Goal: Information Seeking & Learning: Learn about a topic

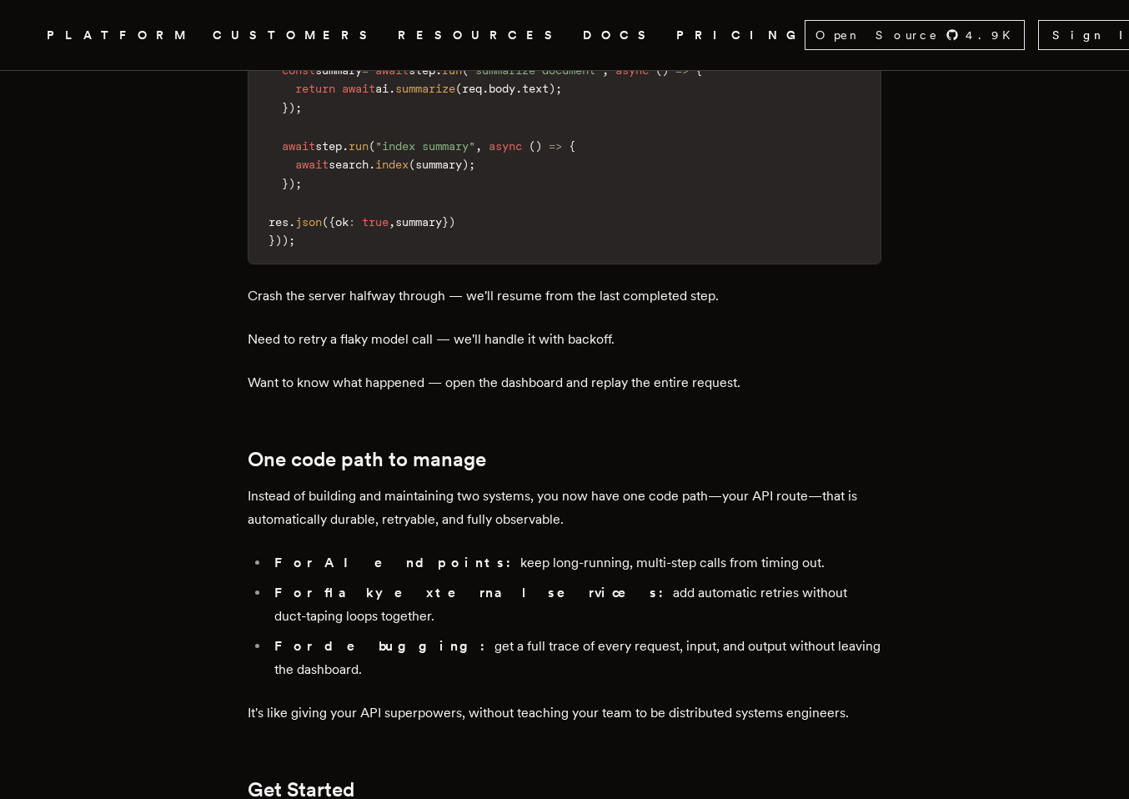
scroll to position [2385, 0]
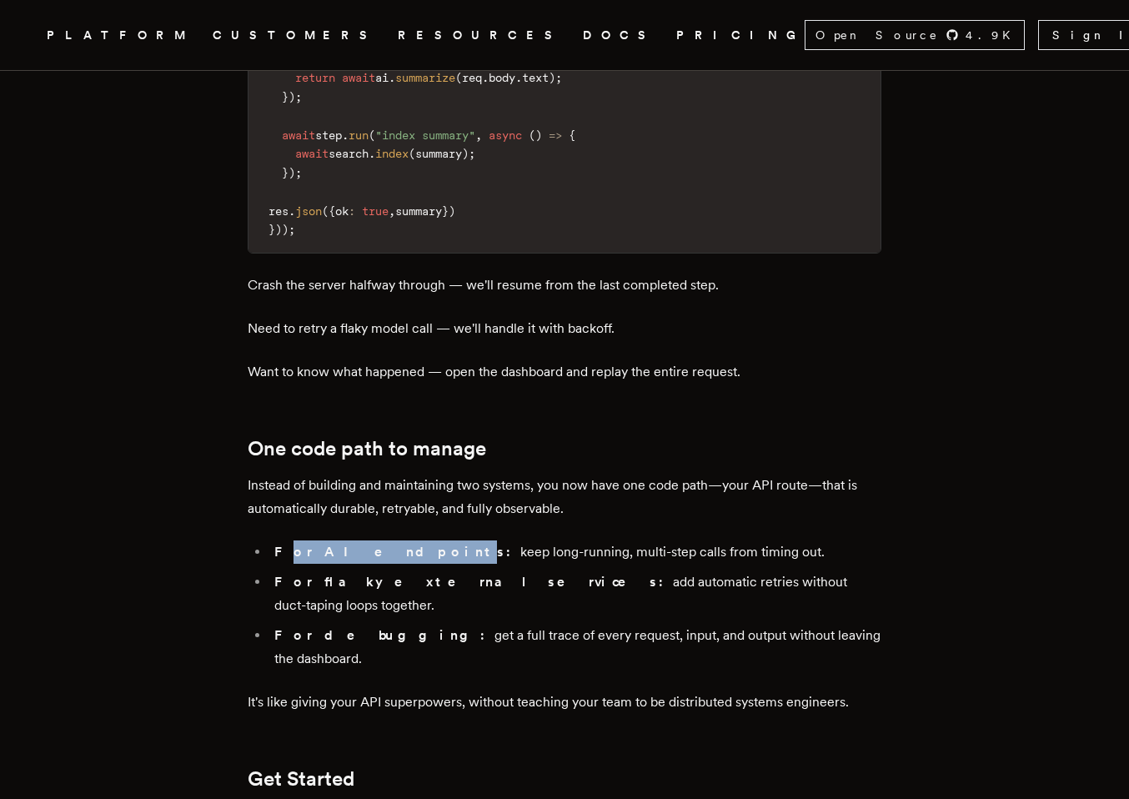
drag, startPoint x: 323, startPoint y: 431, endPoint x: 377, endPoint y: 434, distance: 53.4
click at [377, 544] on strong "For AI endpoints:" at bounding box center [397, 552] width 246 height 16
click at [384, 544] on strong "For AI endpoints:" at bounding box center [397, 552] width 246 height 16
drag, startPoint x: 387, startPoint y: 431, endPoint x: 712, endPoint y: 432, distance: 325.2
click at [712, 540] on li "For AI endpoints: keep long-running, multi-step calls from timing out." at bounding box center [575, 551] width 612 height 23
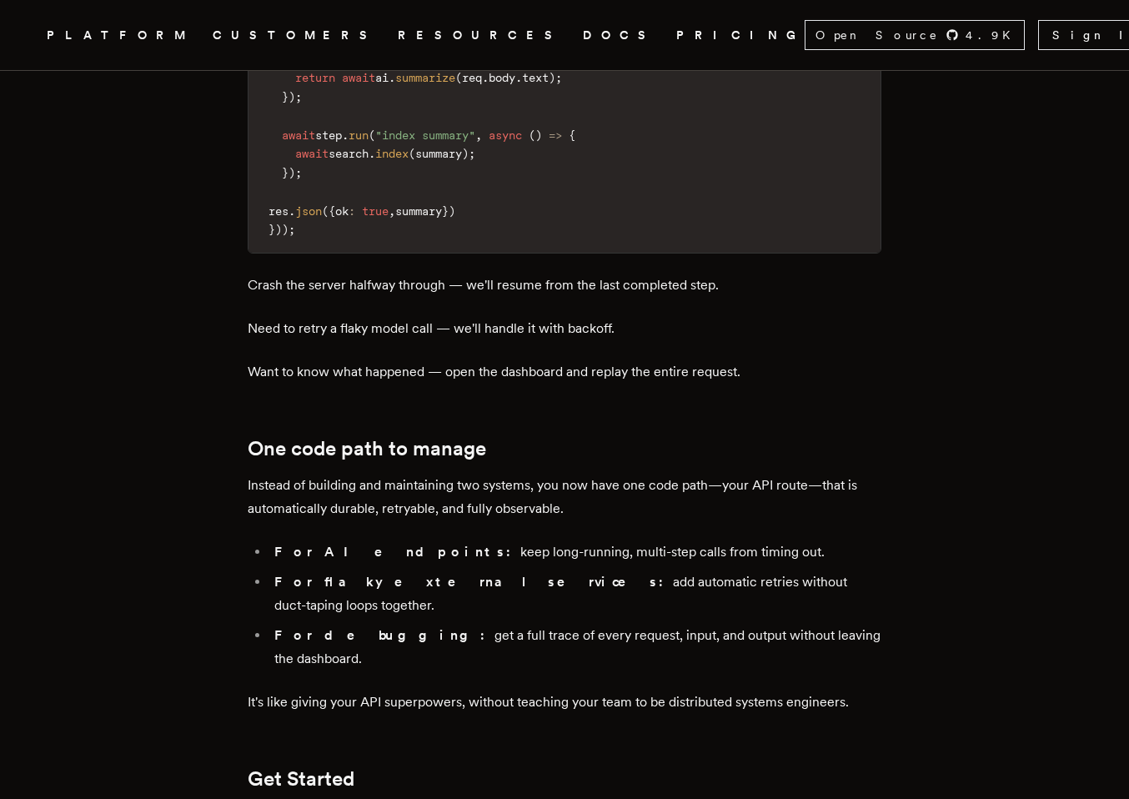
click at [712, 540] on li "For AI endpoints: keep long-running, multi-step calls from timing out." at bounding box center [575, 551] width 612 height 23
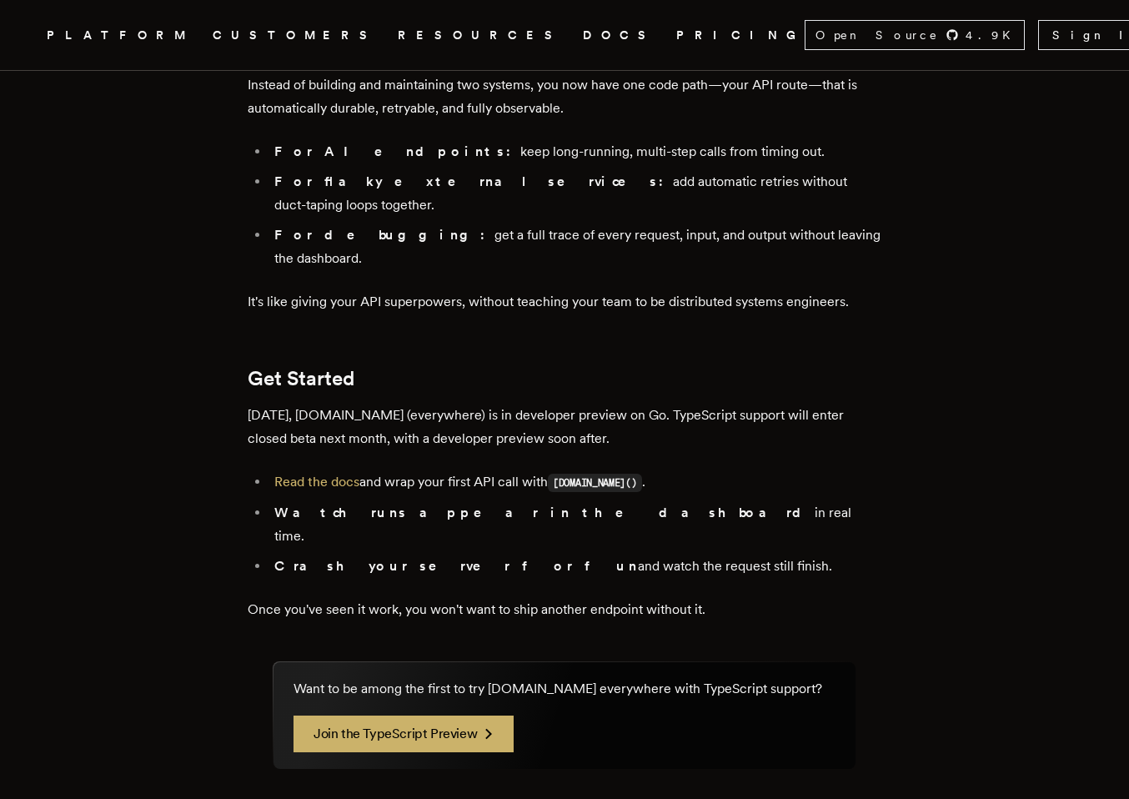
scroll to position [2775, 0]
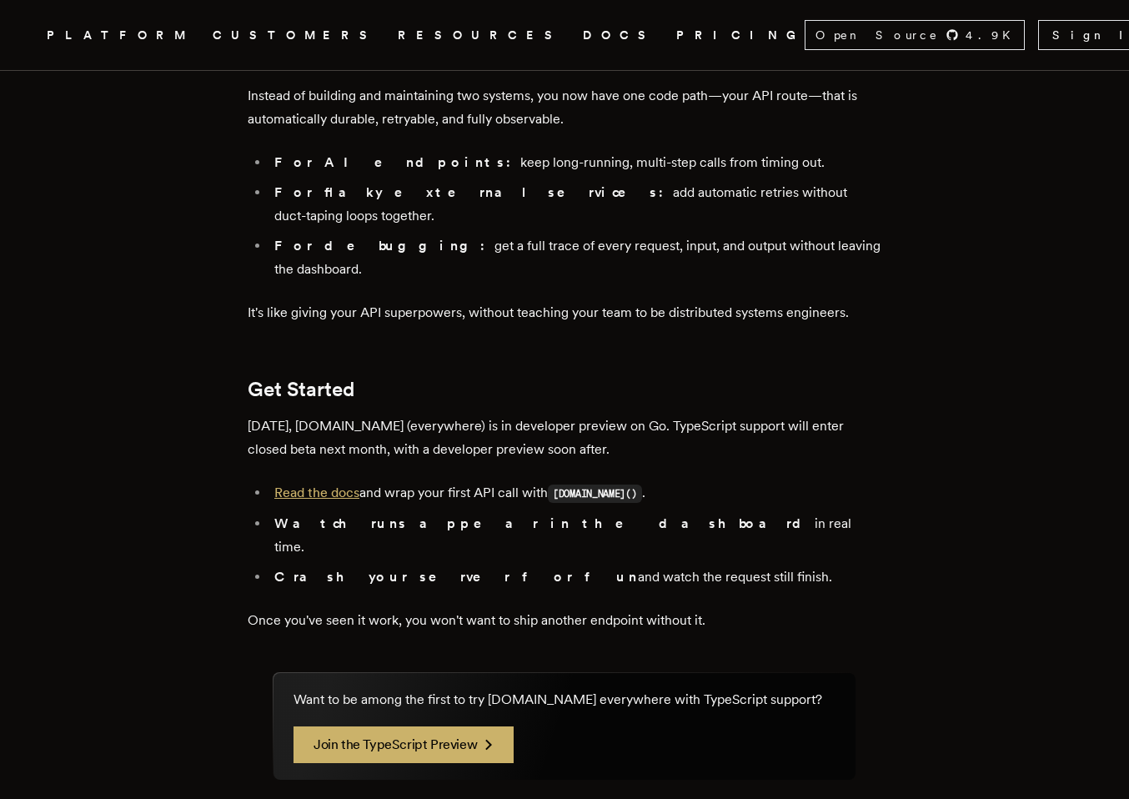
click at [340, 484] on link "Read the docs" at bounding box center [316, 492] width 85 height 16
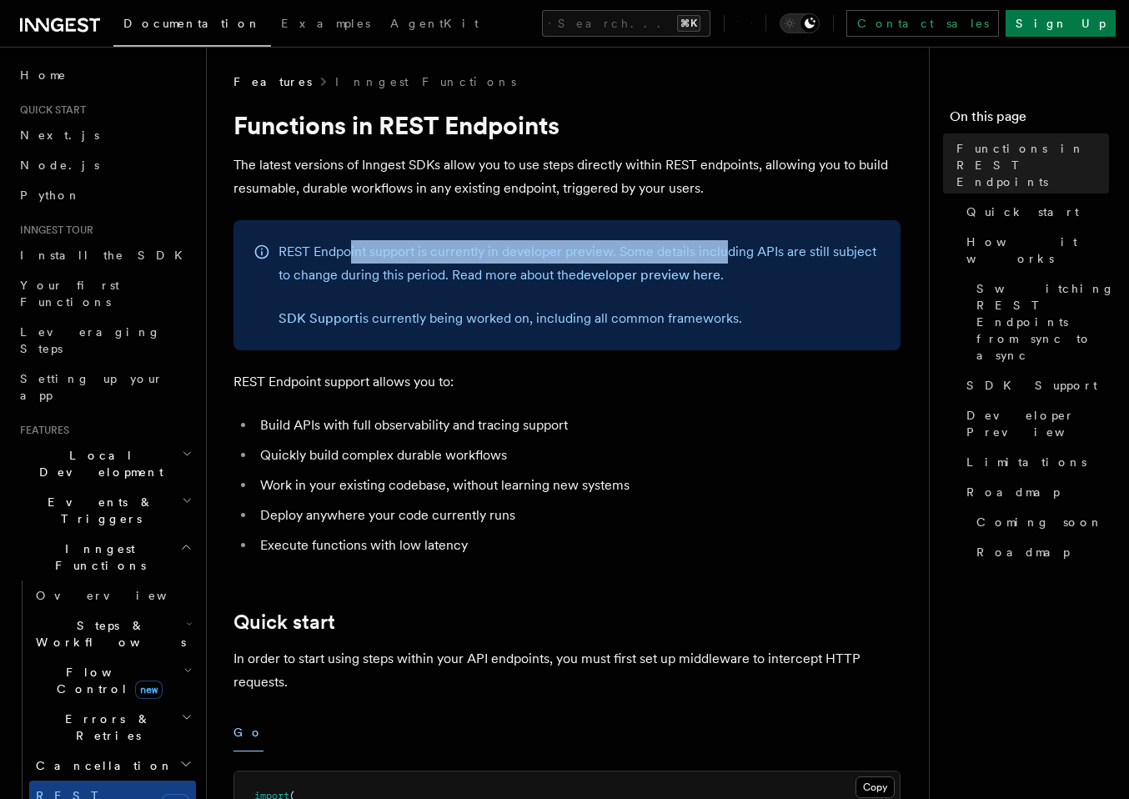
drag, startPoint x: 350, startPoint y: 257, endPoint x: 730, endPoint y: 260, distance: 379.4
click at [723, 260] on p "REST Endpoint support is currently in developer preview. Some details including…" at bounding box center [579, 263] width 602 height 47
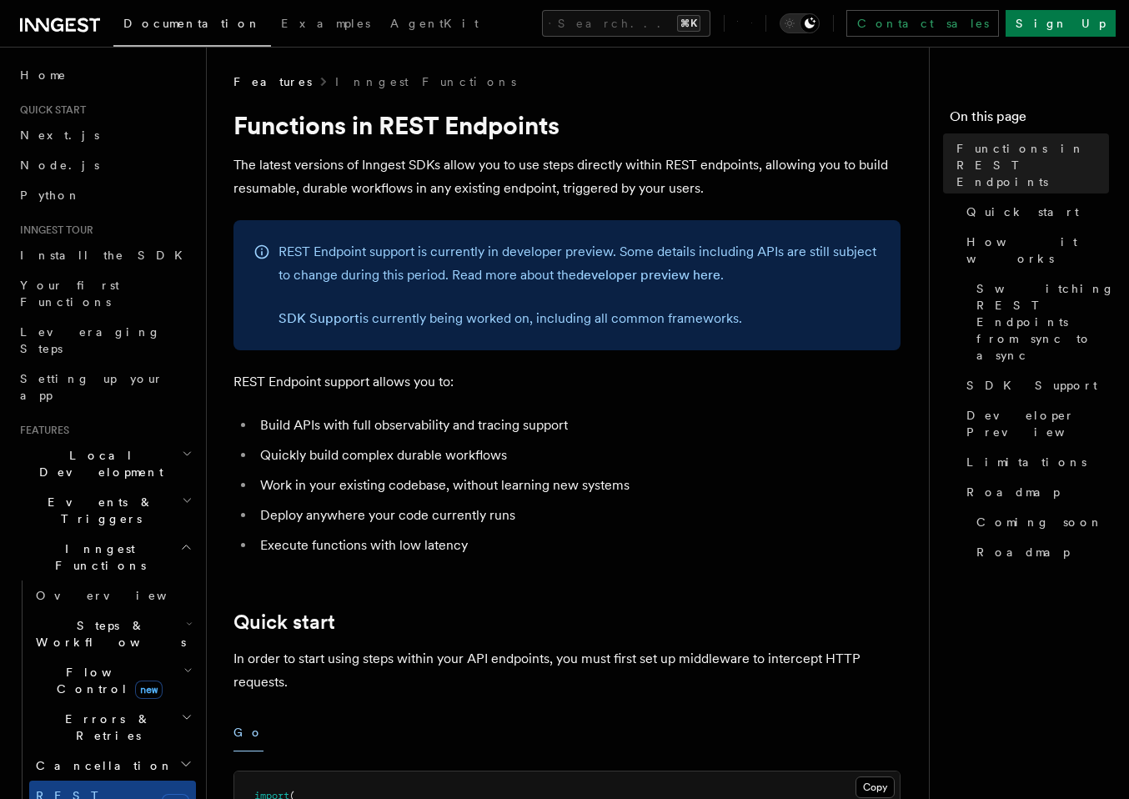
click at [424, 279] on p "REST Endpoint support is currently in developer preview. Some details including…" at bounding box center [579, 263] width 602 height 47
drag, startPoint x: 489, startPoint y: 276, endPoint x: 699, endPoint y: 285, distance: 209.5
click at [699, 285] on p "REST Endpoint support is currently in developer preview. Some details including…" at bounding box center [579, 263] width 602 height 47
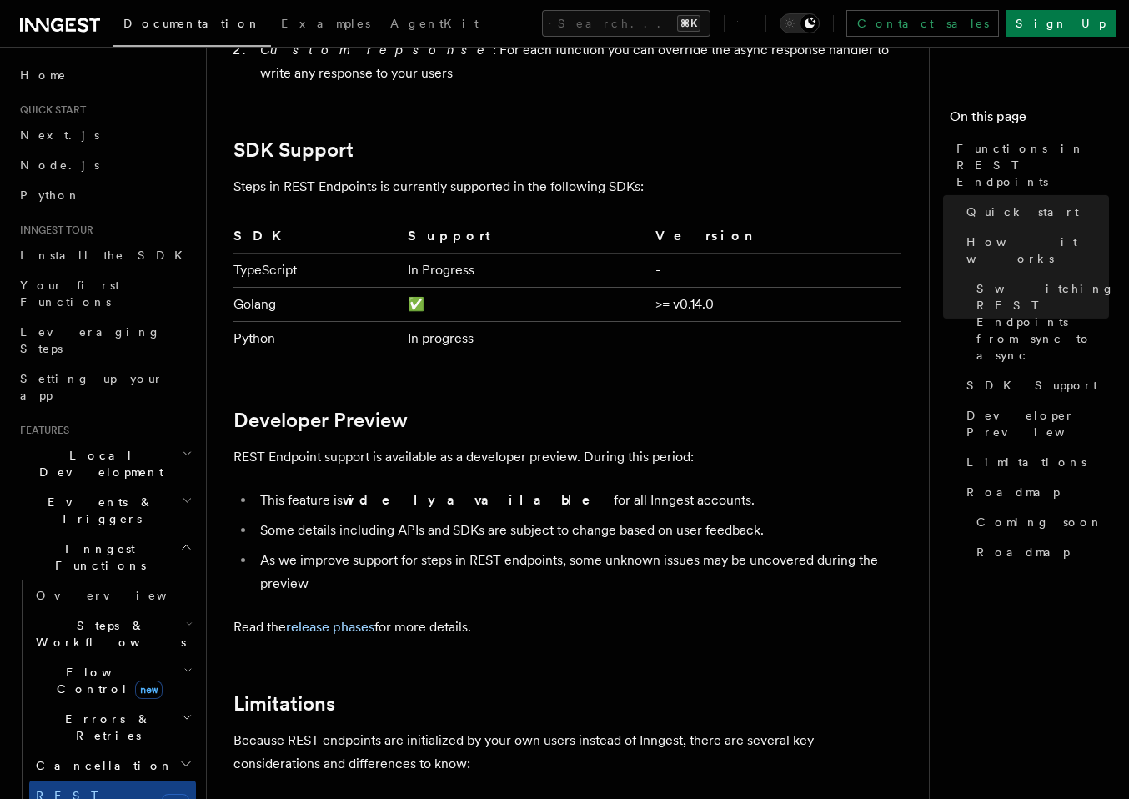
scroll to position [2319, 0]
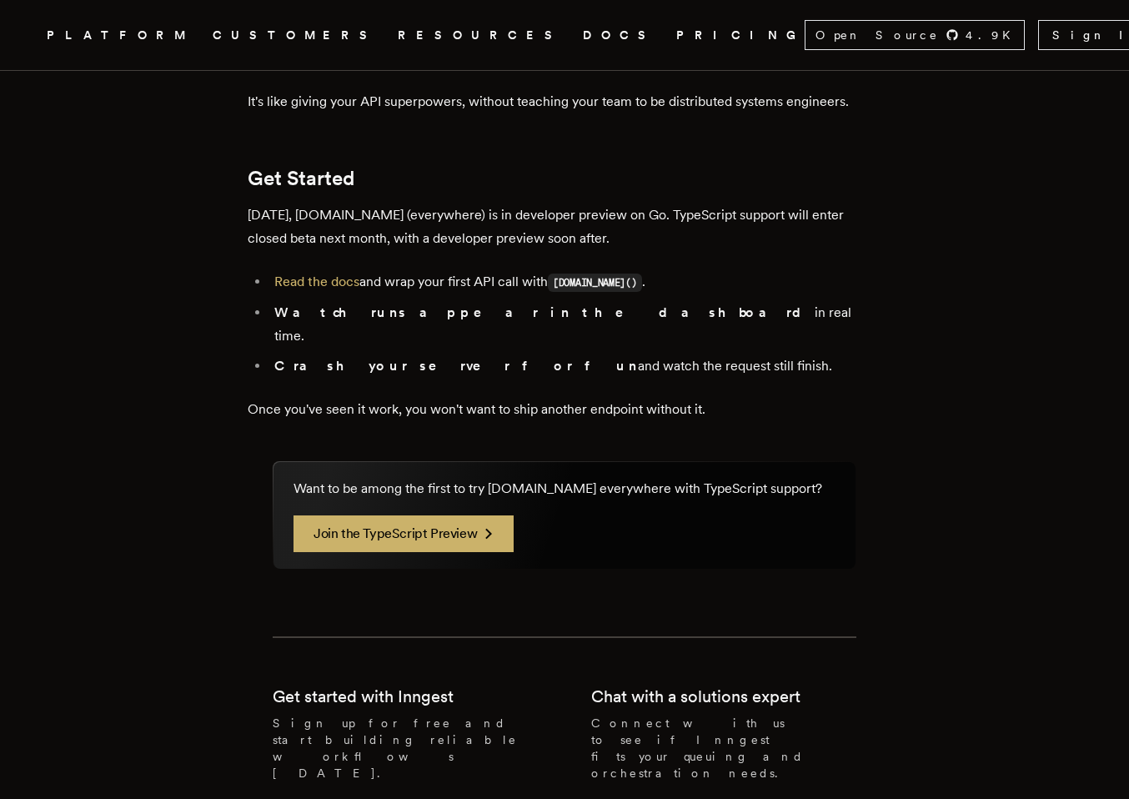
scroll to position [2891, 0]
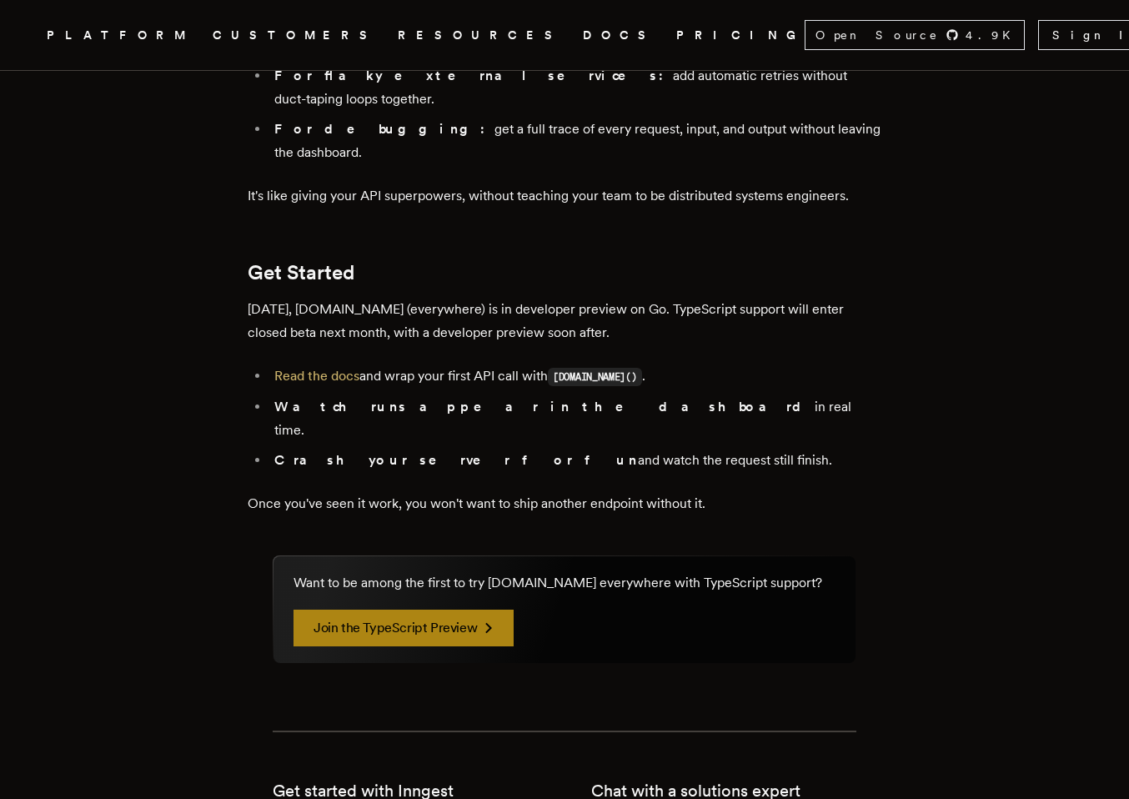
click at [461, 609] on link "Join the TypeScript Preview" at bounding box center [403, 627] width 220 height 37
